Goal: Navigation & Orientation: Find specific page/section

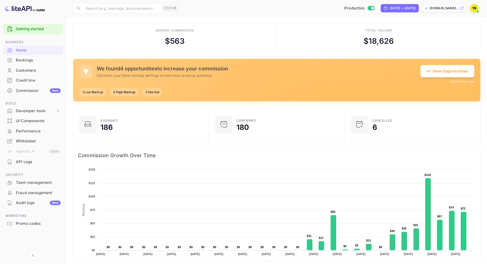
scroll to position [4, 4]
click at [34, 184] on div "Team management" at bounding box center [38, 183] width 45 height 6
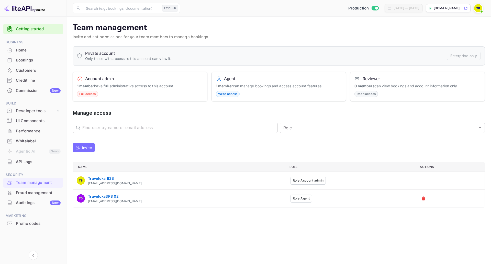
click at [24, 92] on div "Commission New" at bounding box center [38, 91] width 45 height 6
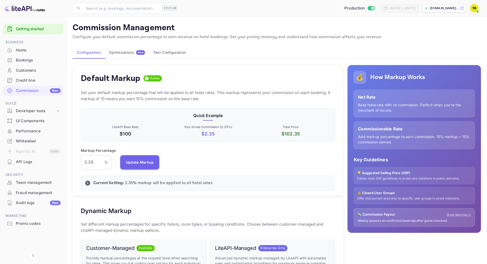
click at [18, 54] on div "Home" at bounding box center [33, 50] width 60 height 10
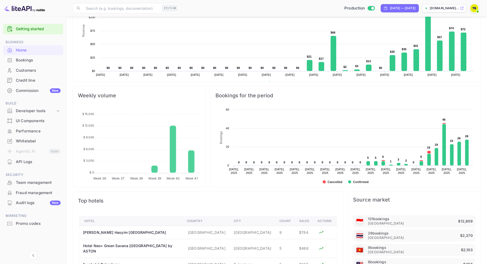
scroll to position [298, 0]
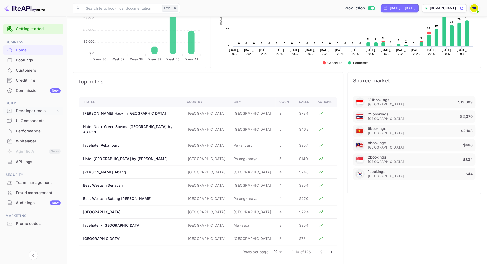
click at [43, 109] on div "Developer tools" at bounding box center [36, 111] width 40 height 6
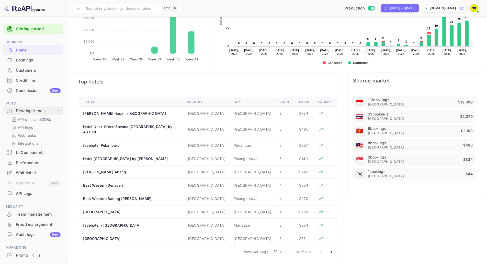
click at [43, 109] on div "Developer tools" at bounding box center [36, 111] width 40 height 6
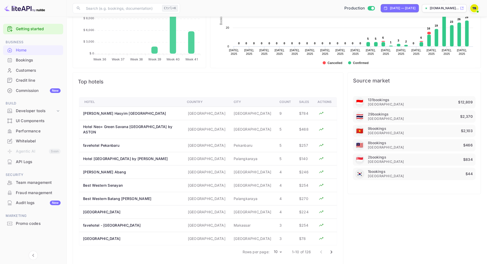
click at [23, 184] on div "Team management" at bounding box center [38, 183] width 45 height 6
